Goal: Transaction & Acquisition: Purchase product/service

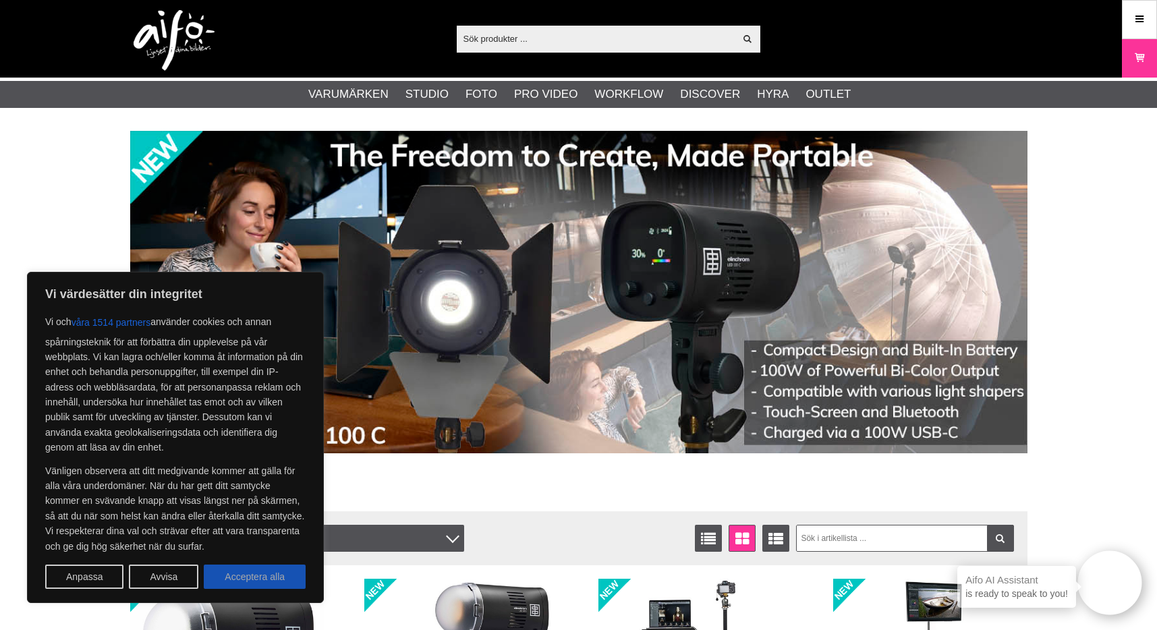
click at [263, 565] on button "Acceptera alla" at bounding box center [255, 577] width 102 height 24
checkbox input "true"
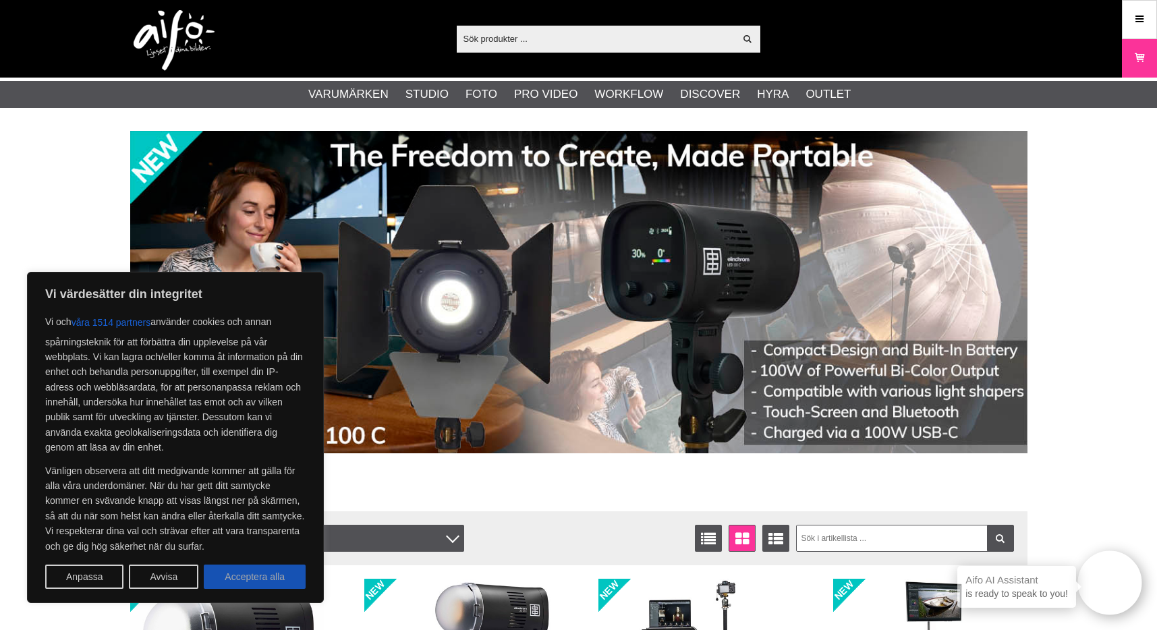
checkbox input "true"
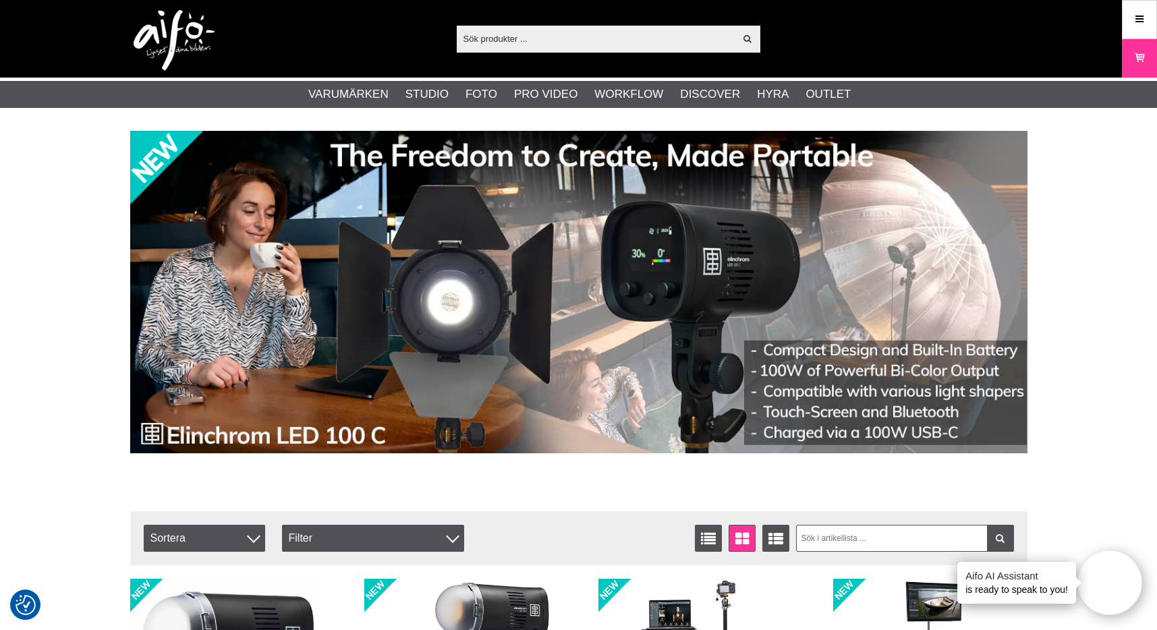
click at [512, 47] on input "text" at bounding box center [596, 38] width 279 height 20
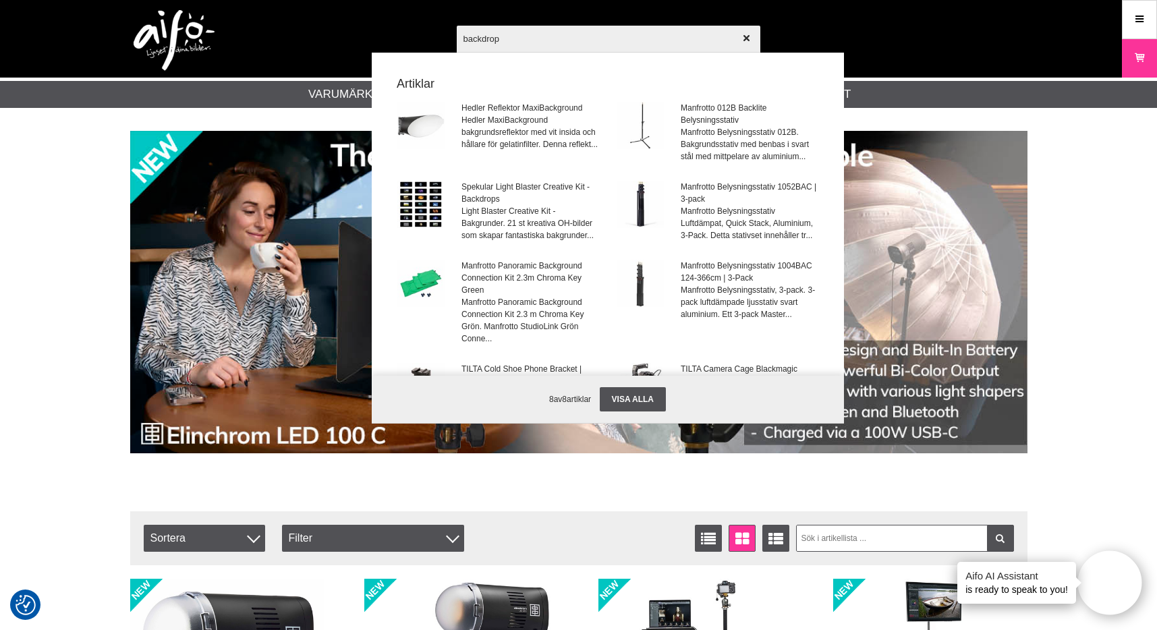
type input "backdrops"
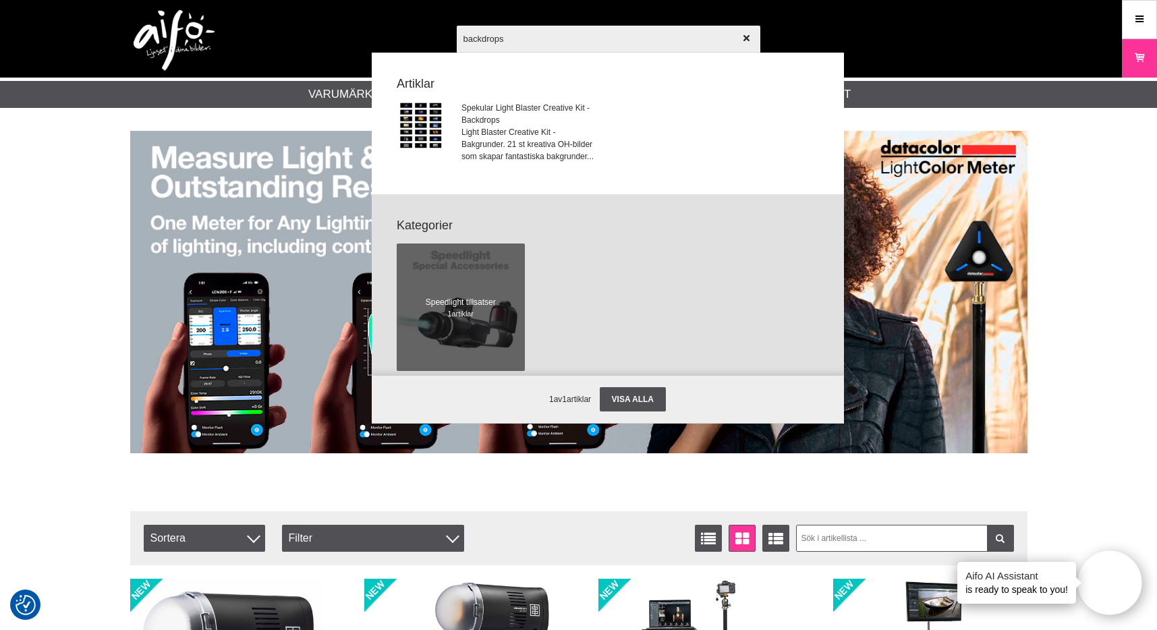
click at [530, 34] on input "backdrops" at bounding box center [609, 38] width 304 height 47
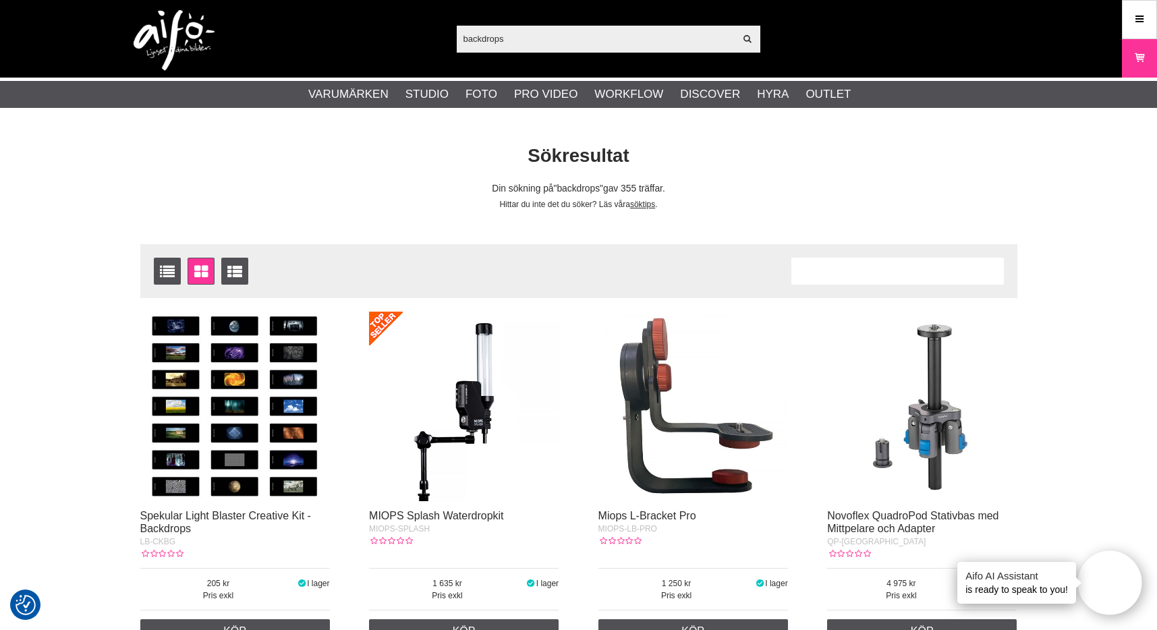
click at [515, 37] on input "backdrops" at bounding box center [596, 38] width 279 height 20
click at [522, 35] on input "backdrops" at bounding box center [596, 38] width 279 height 20
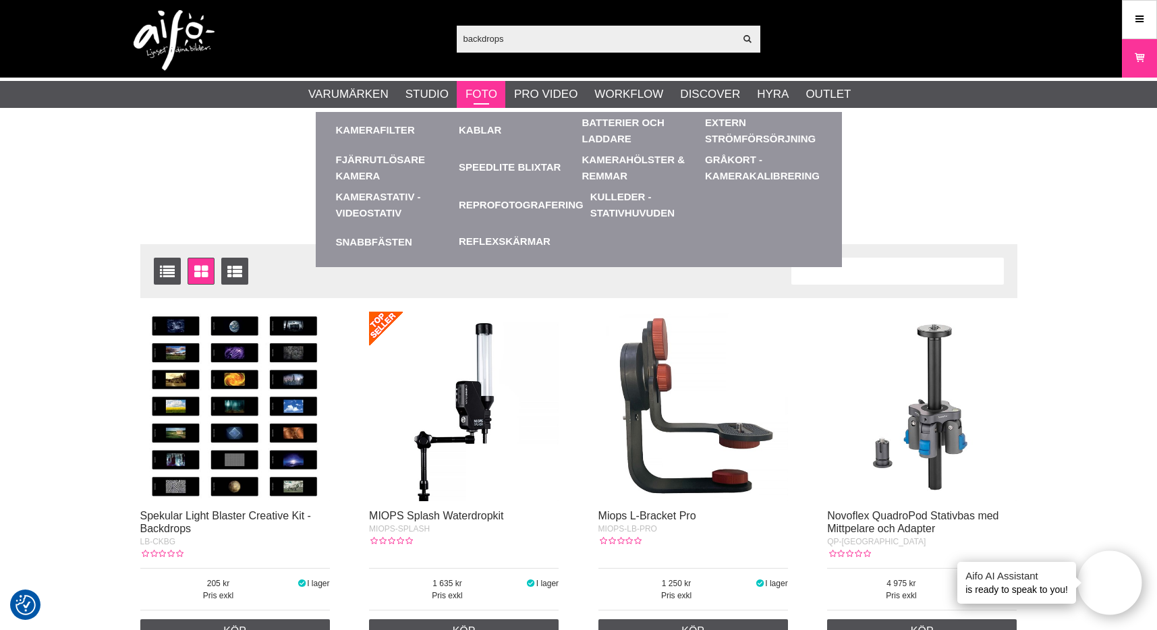
click at [488, 98] on link "Foto" at bounding box center [482, 95] width 32 height 18
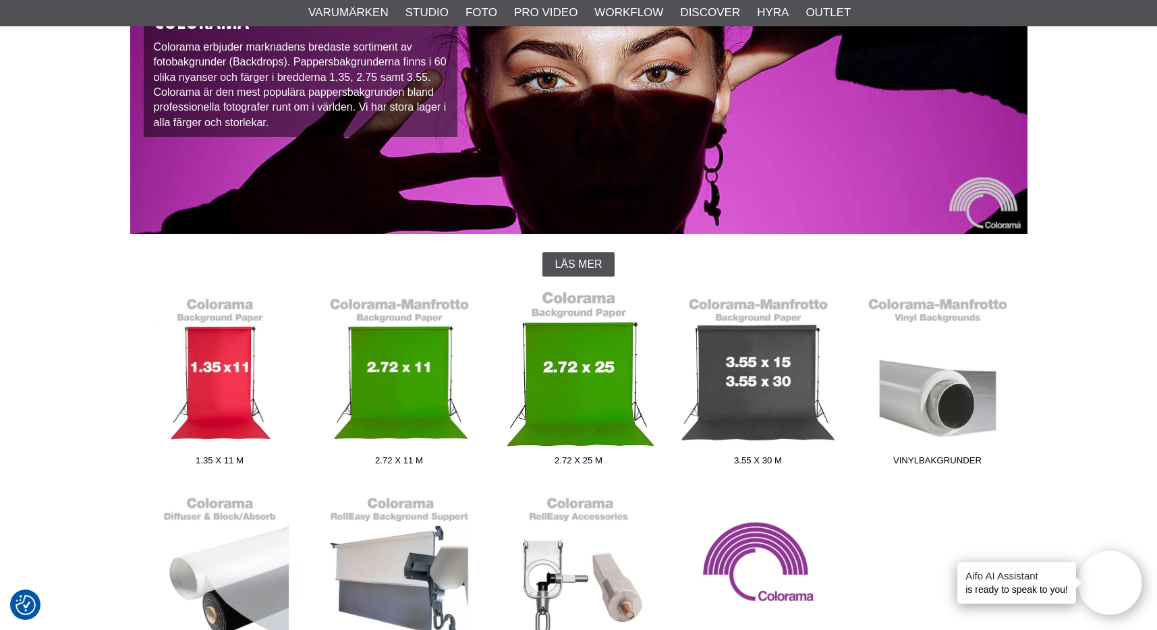
scroll to position [132, 0]
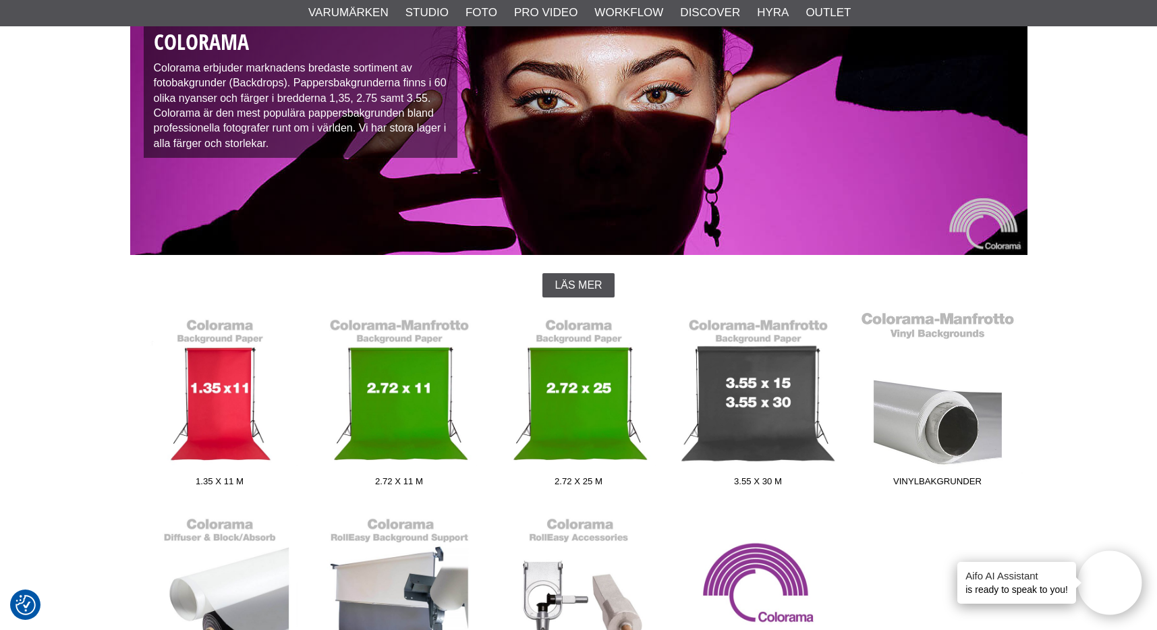
click at [947, 429] on link "Vinylbakgrunder" at bounding box center [937, 402] width 179 height 182
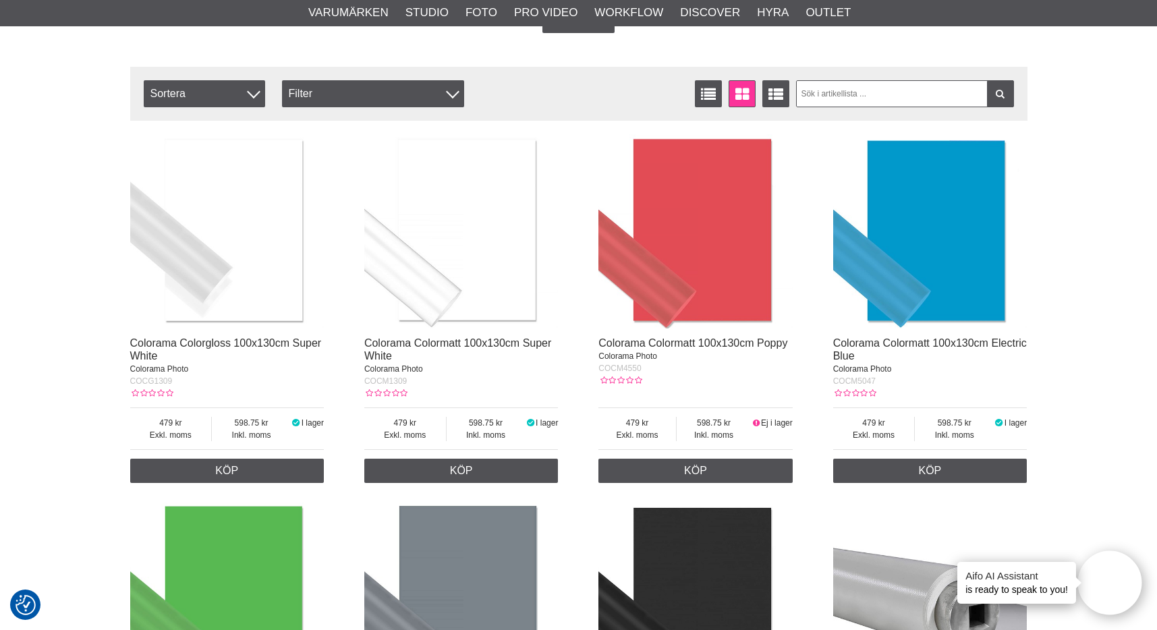
scroll to position [231, 0]
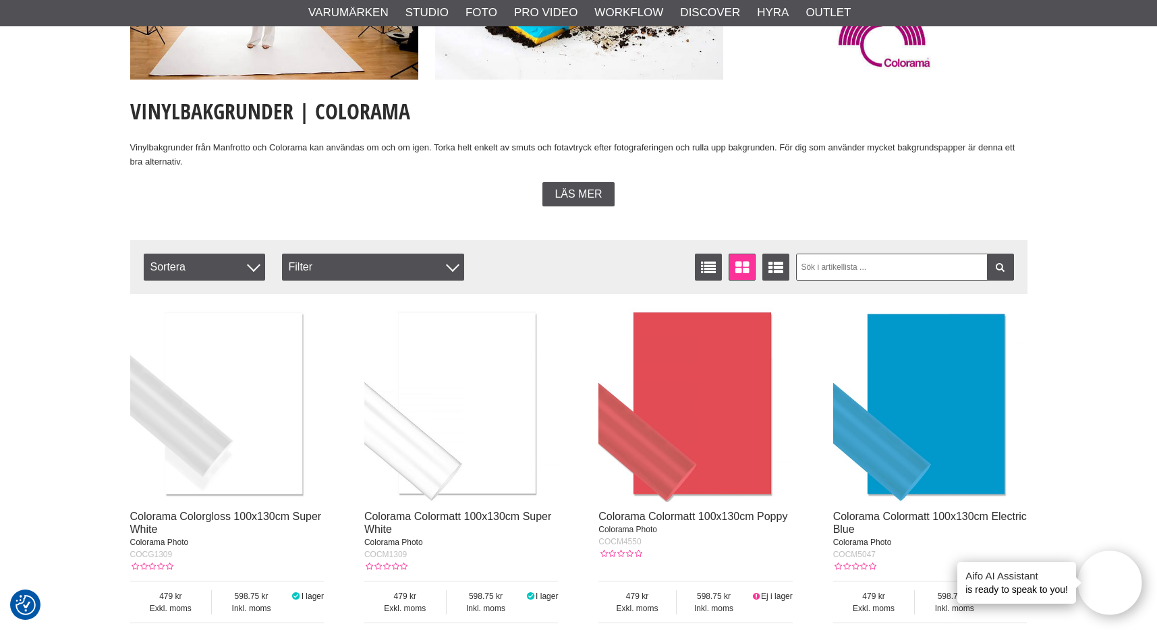
click at [706, 354] on img at bounding box center [696, 405] width 194 height 194
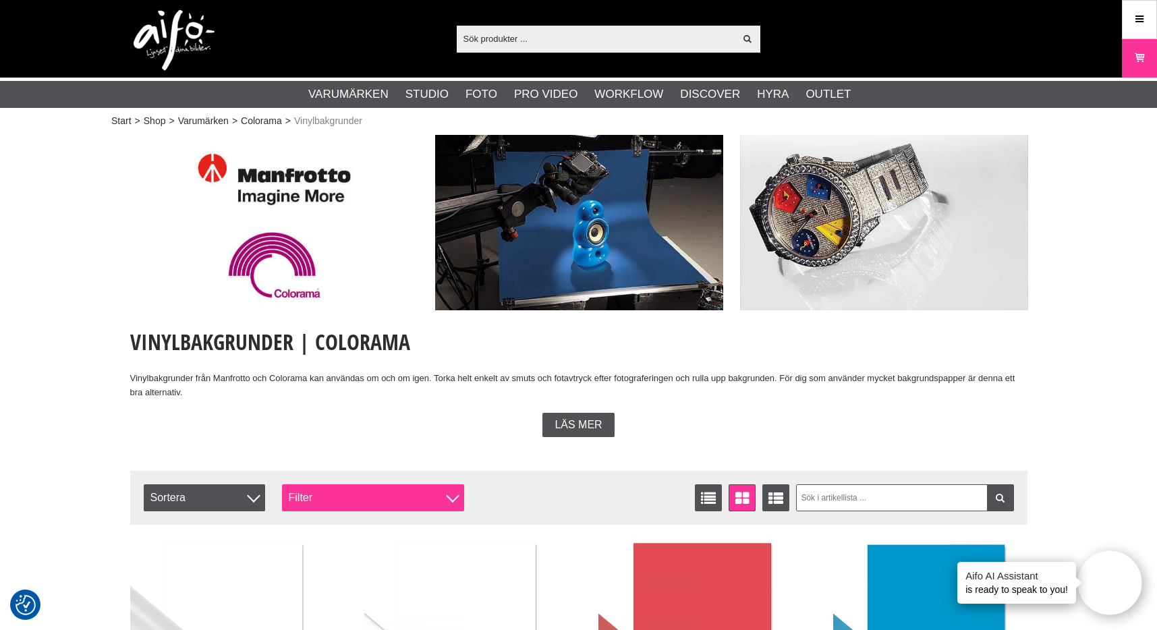
click at [366, 489] on div "Filter" at bounding box center [373, 498] width 182 height 27
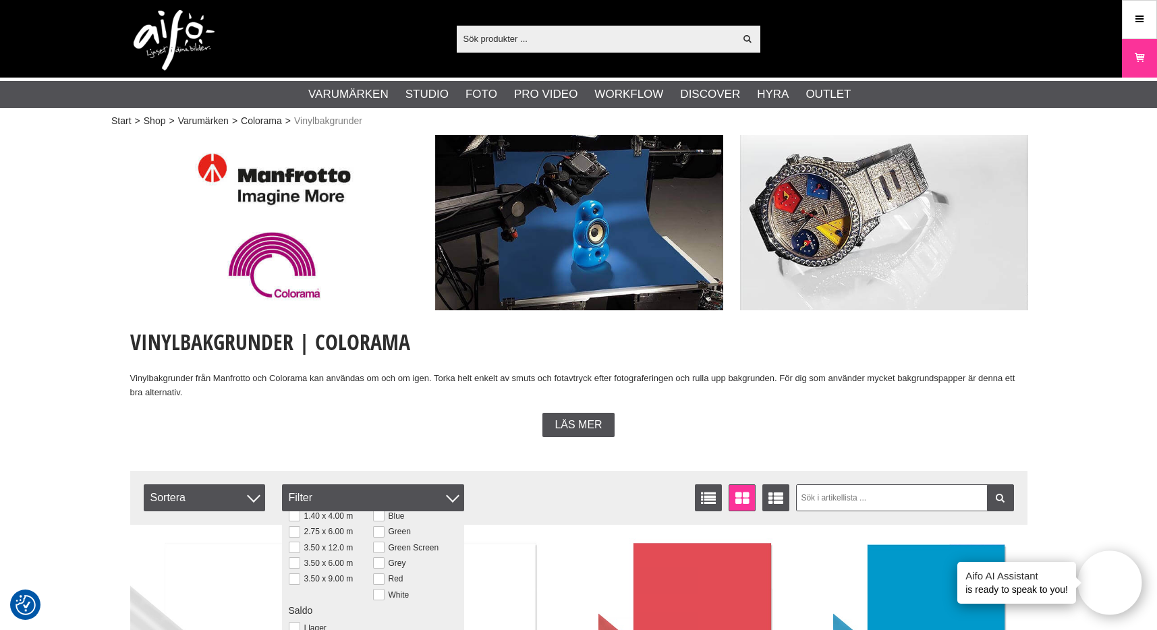
scroll to position [65, 0]
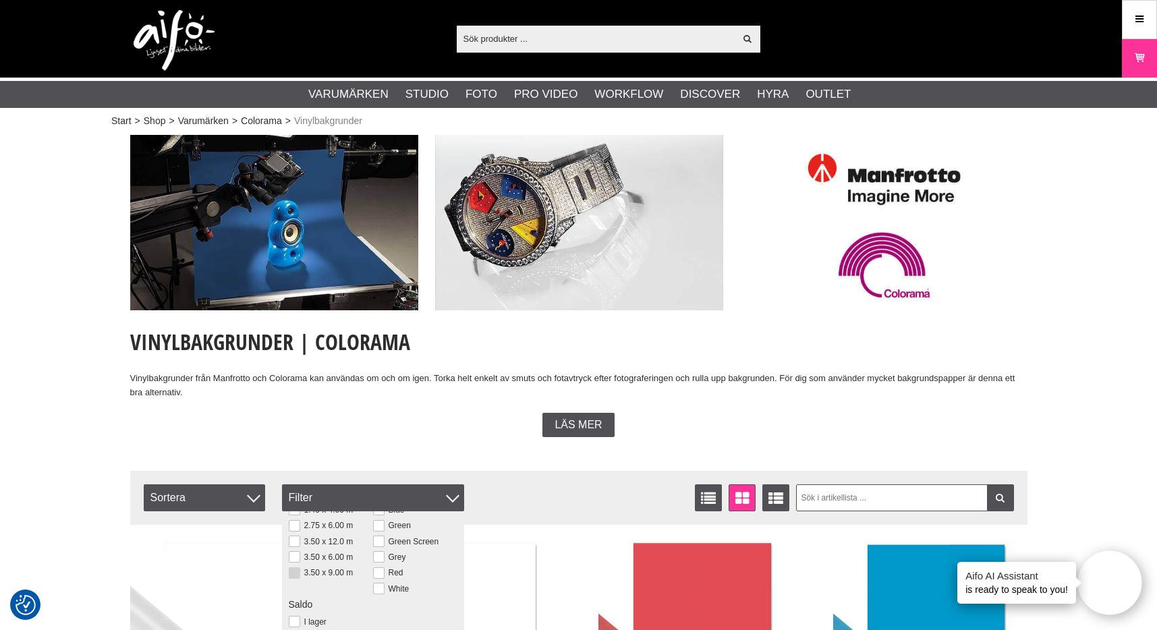
click at [293, 572] on button at bounding box center [294, 573] width 11 height 11
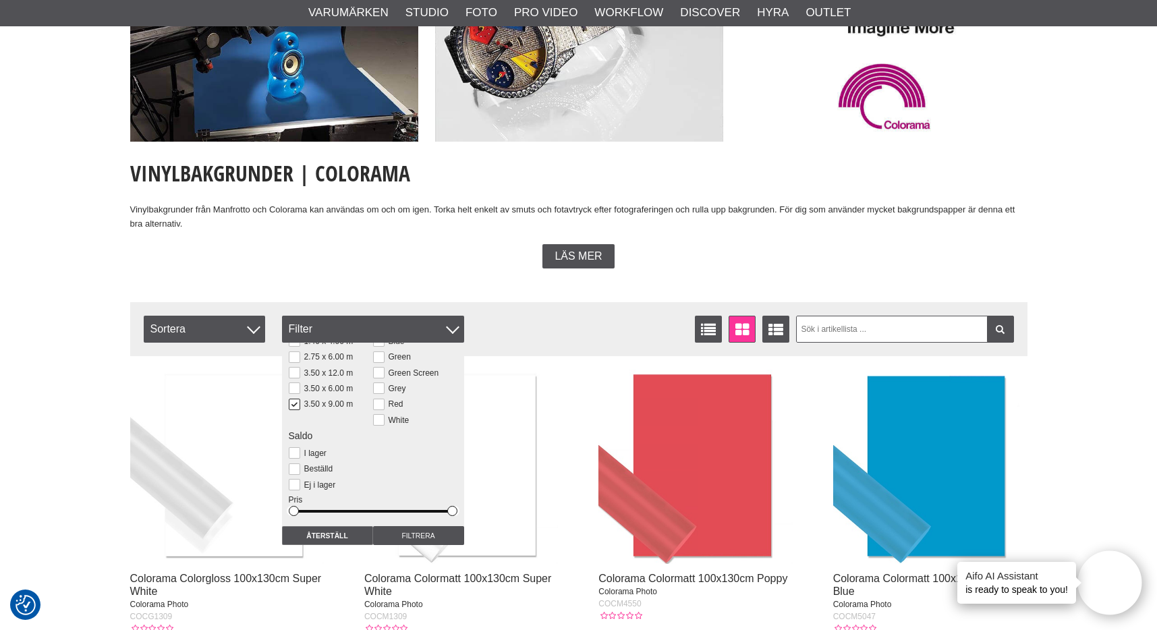
scroll to position [173, 0]
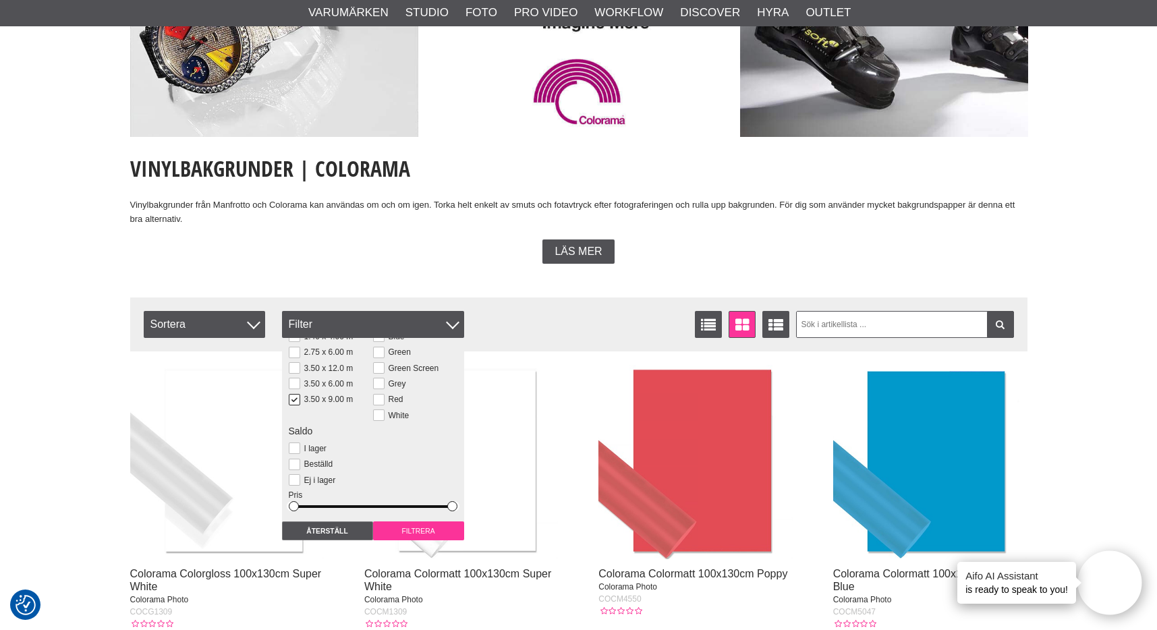
click at [412, 533] on input "Filtrera" at bounding box center [418, 531] width 91 height 19
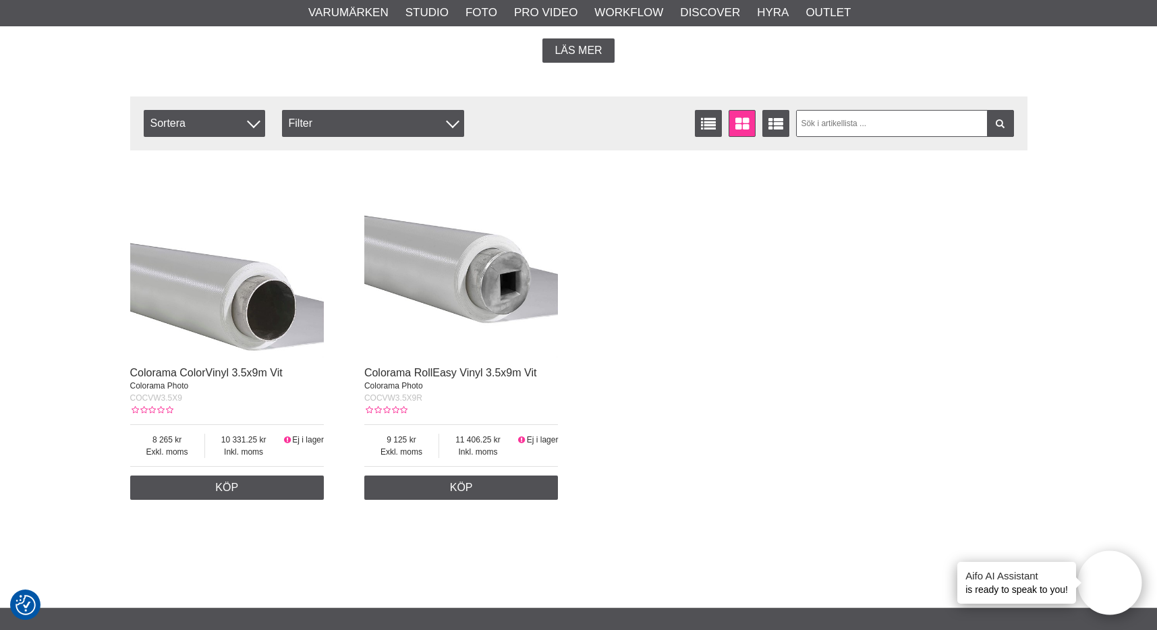
scroll to position [376, 0]
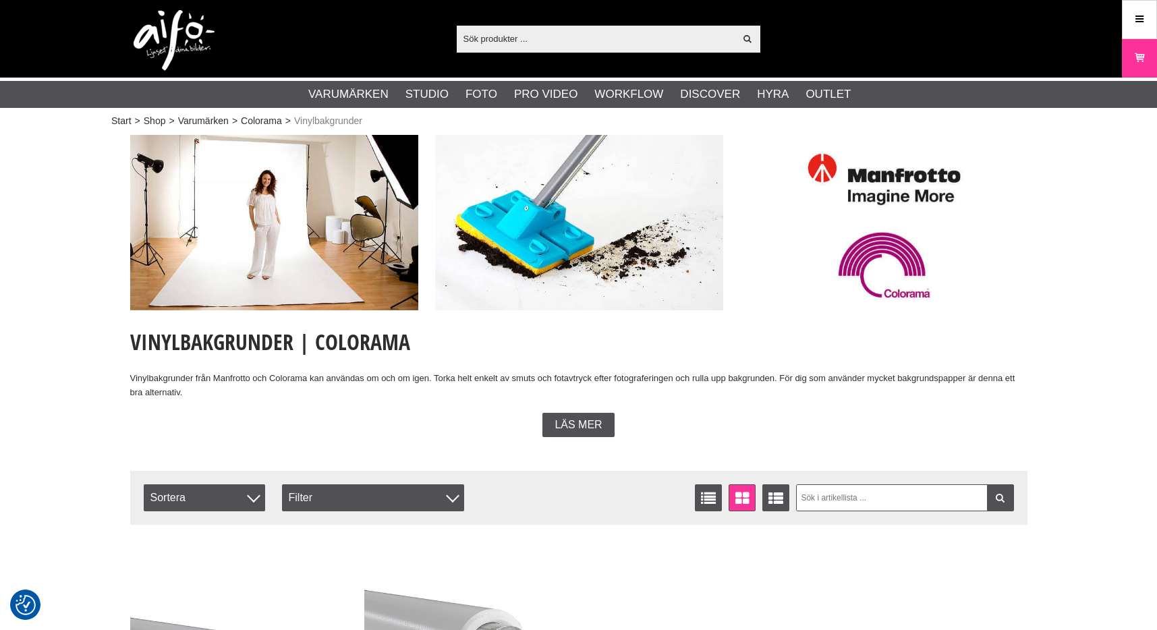
scroll to position [173, 0]
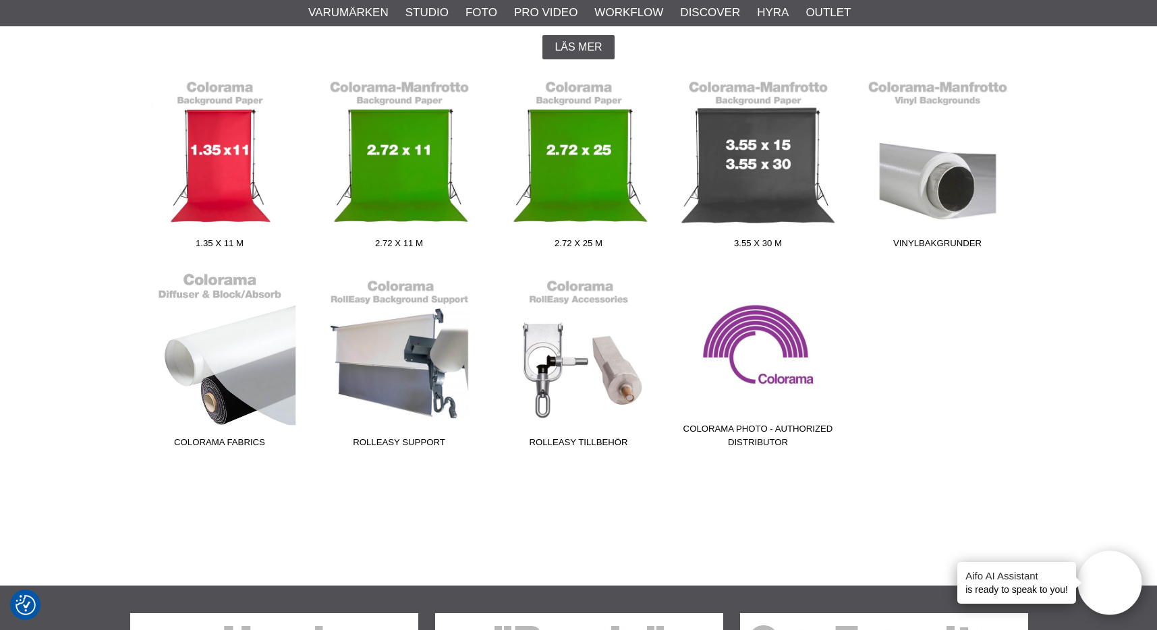
scroll to position [329, 0]
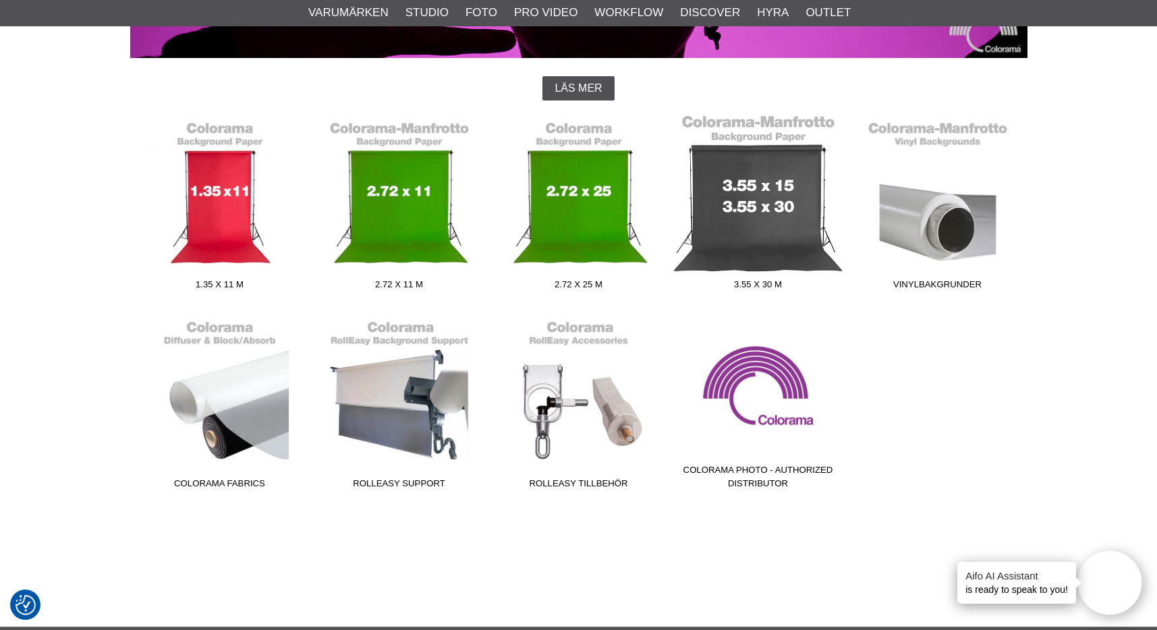
click at [721, 202] on link "3.55 x 30 m" at bounding box center [758, 205] width 179 height 182
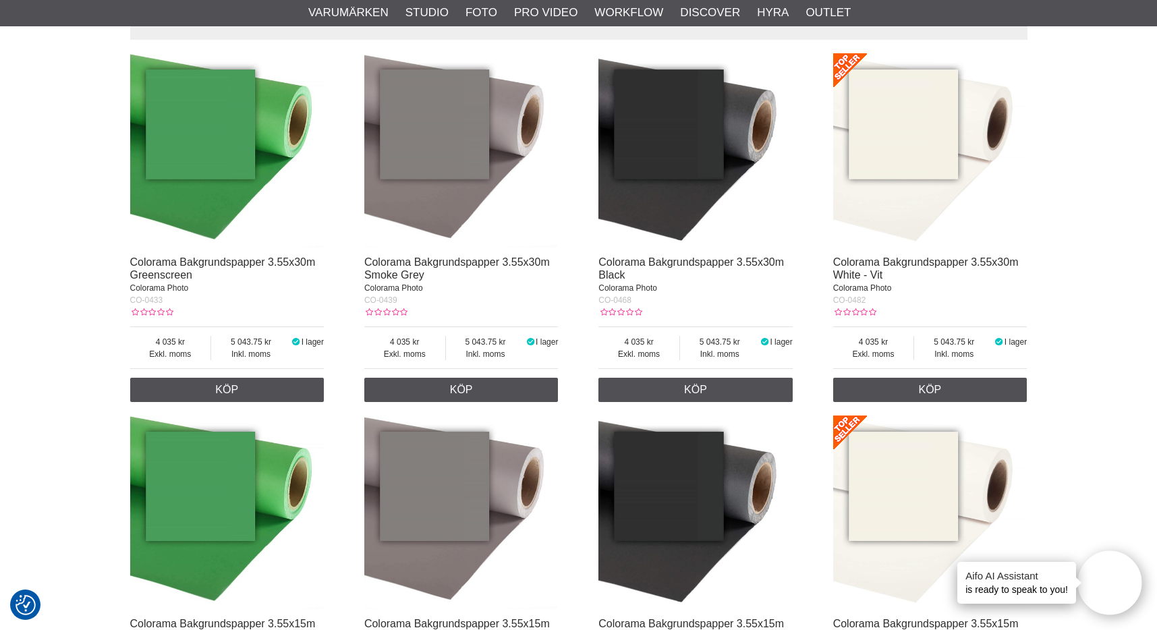
scroll to position [224, 0]
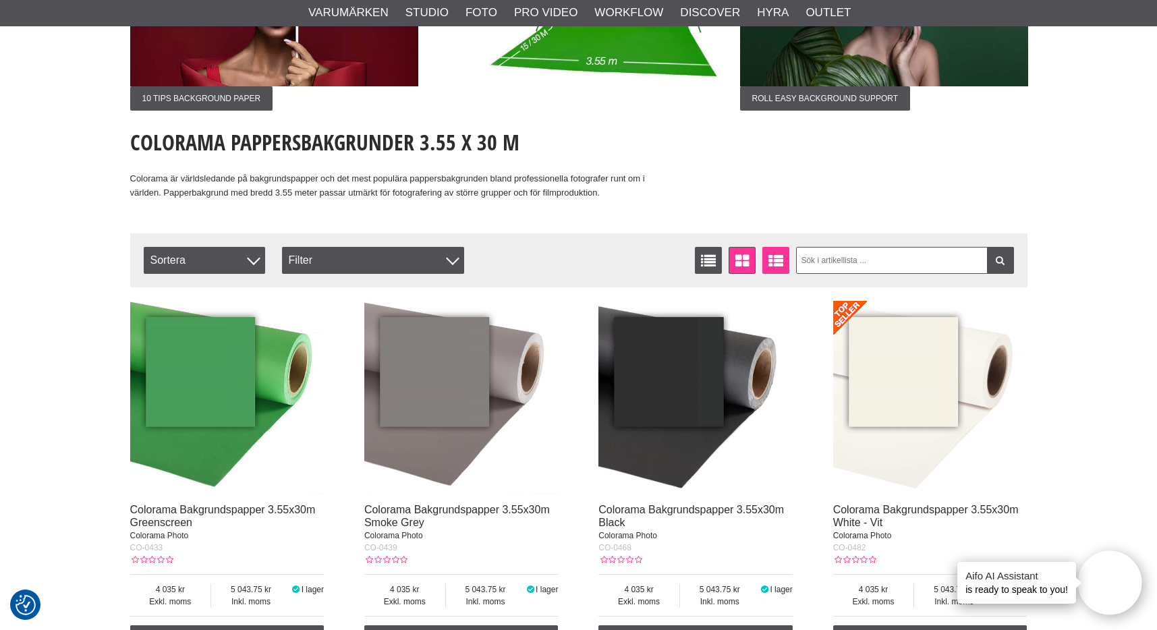
click at [768, 269] on icon at bounding box center [776, 261] width 21 height 15
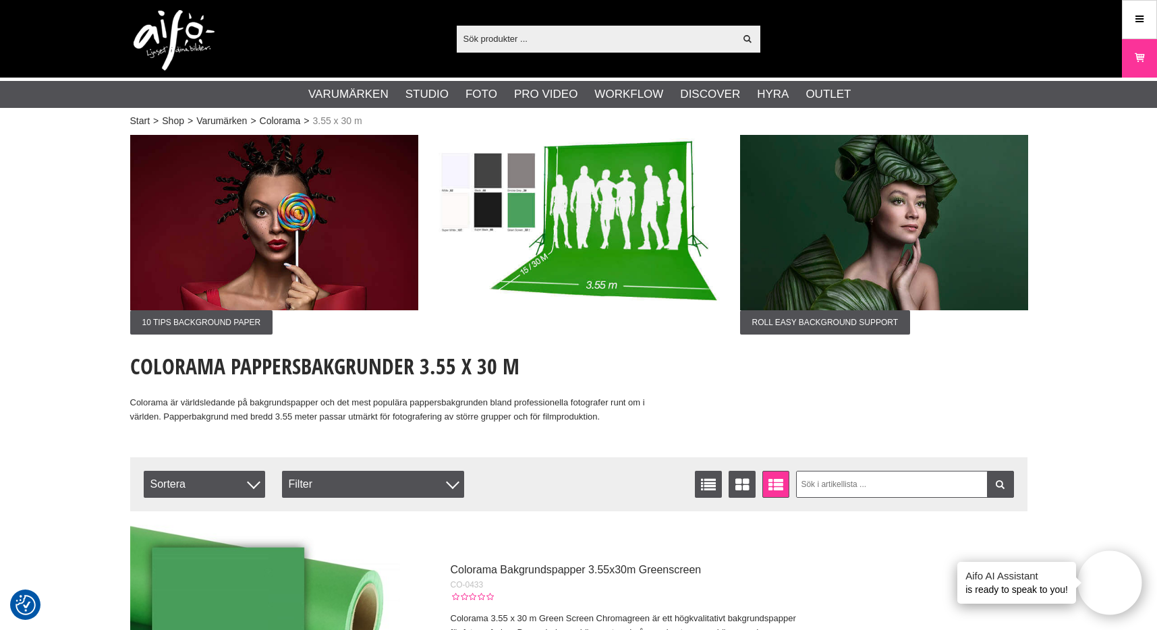
click at [309, 248] on img at bounding box center [274, 222] width 288 height 175
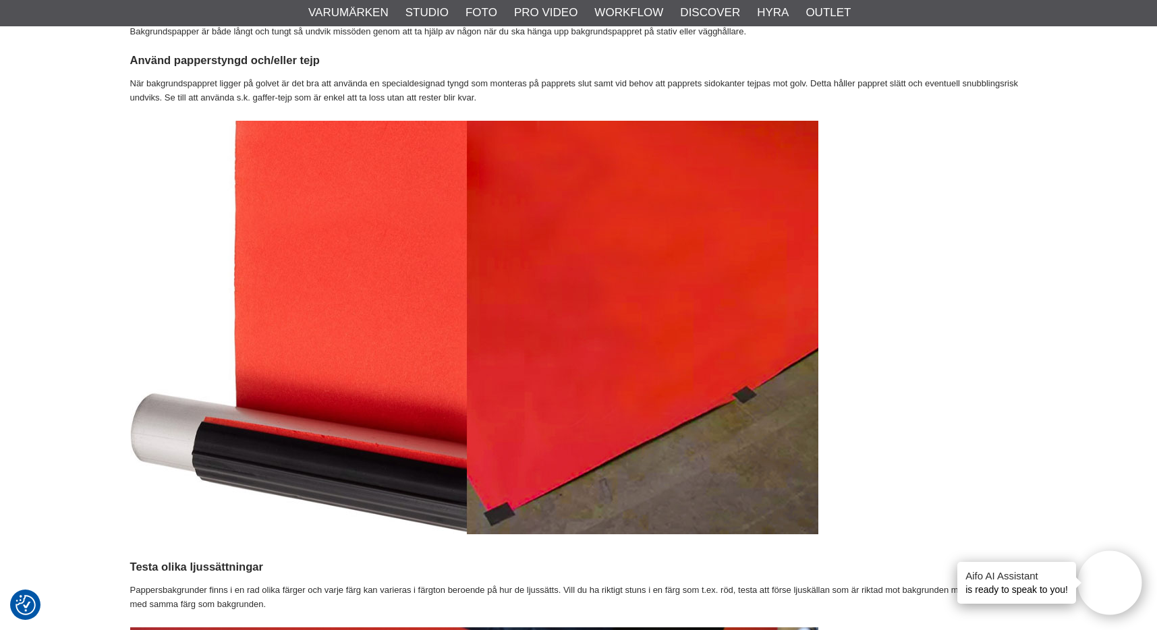
scroll to position [2570, 0]
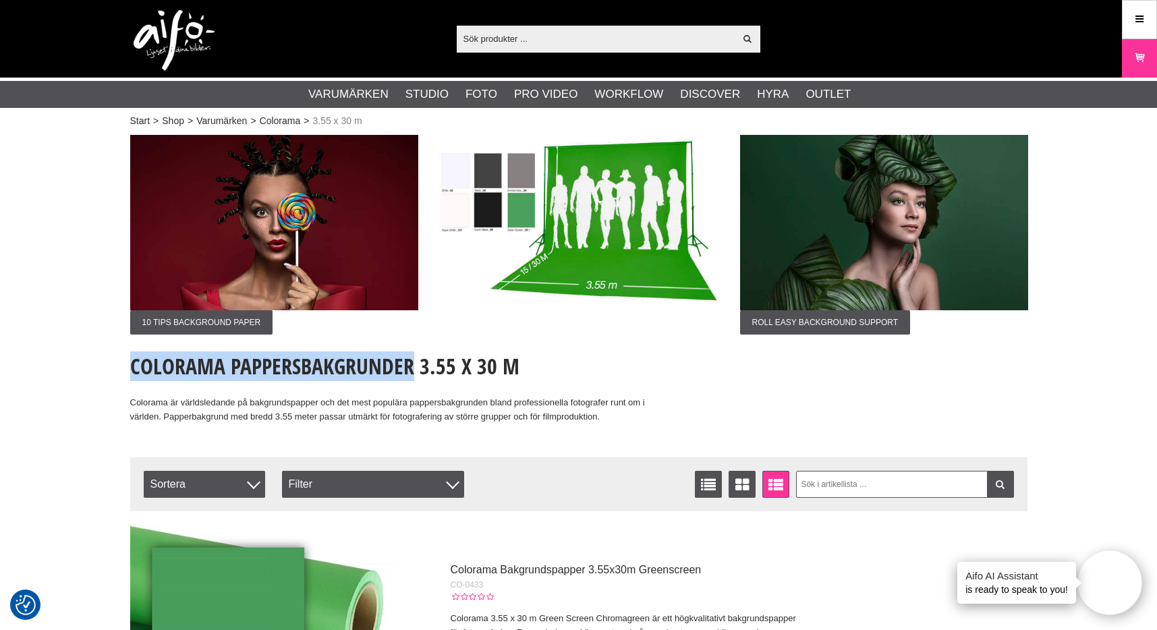
drag, startPoint x: 413, startPoint y: 363, endPoint x: 113, endPoint y: 354, distance: 299.8
copy h1 "Colorama Pappersbakgrunder"
drag, startPoint x: 452, startPoint y: 367, endPoint x: 105, endPoint y: 368, distance: 347.5
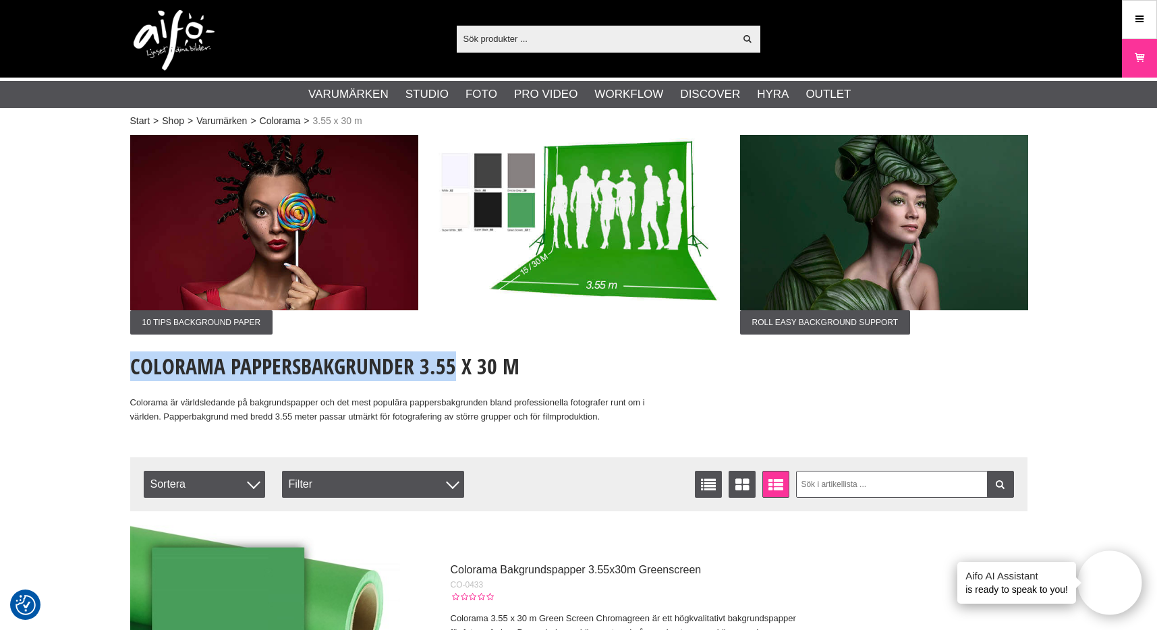
copy h1 "Colorama Pappersbakgrunder 3.55"
